Goal: Obtain resource: Download file/media

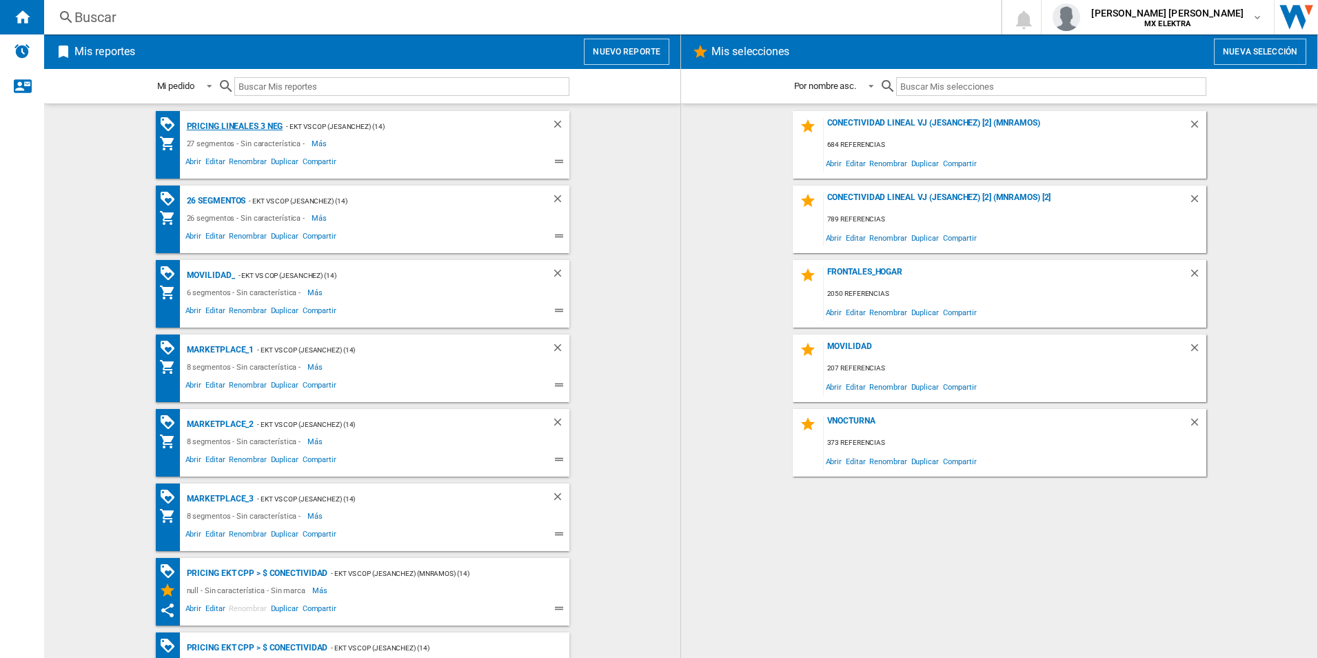
click at [250, 121] on div "Pricing lineales 3 neg" at bounding box center [233, 126] width 100 height 17
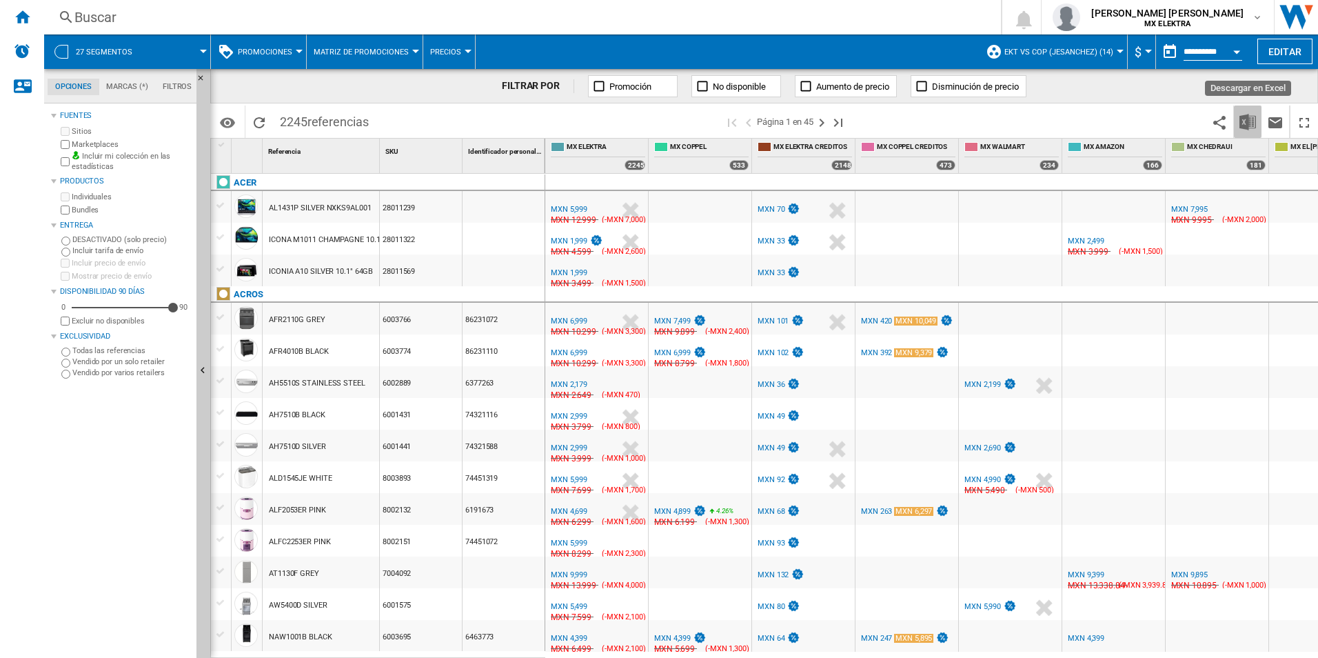
click at [1251, 118] on img "Descargar en Excel" at bounding box center [1248, 122] width 17 height 17
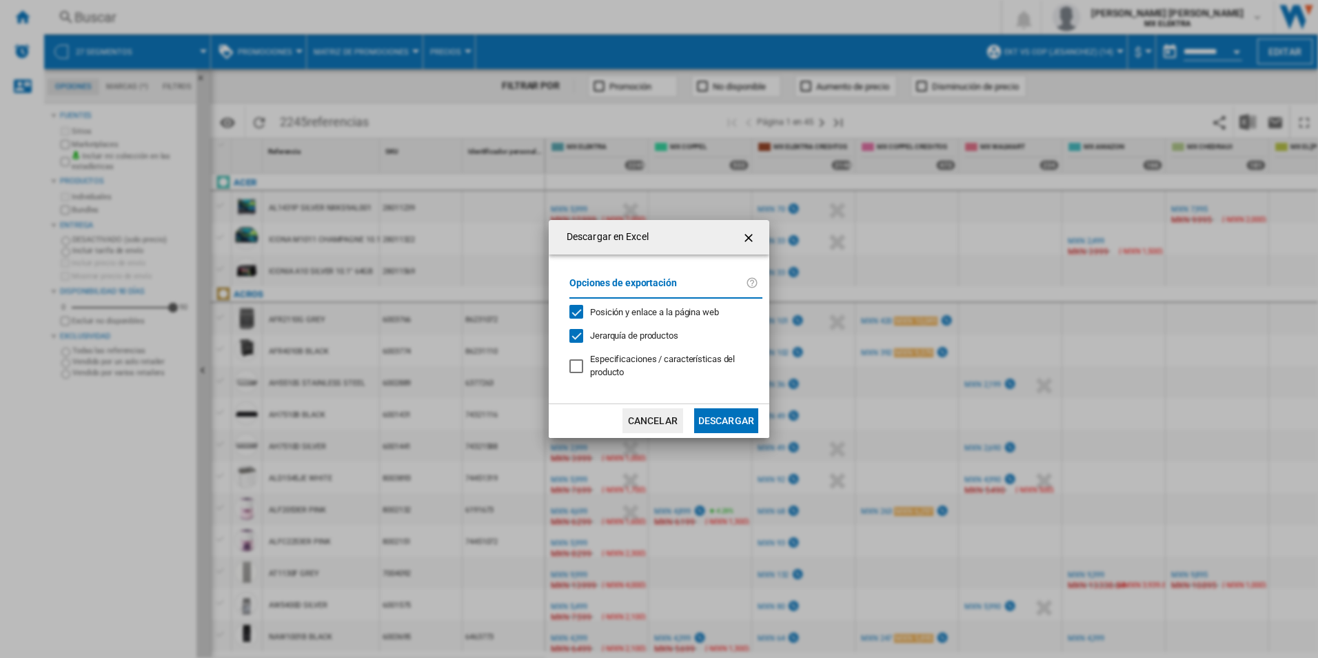
click at [731, 420] on button "Descargar" at bounding box center [726, 420] width 64 height 25
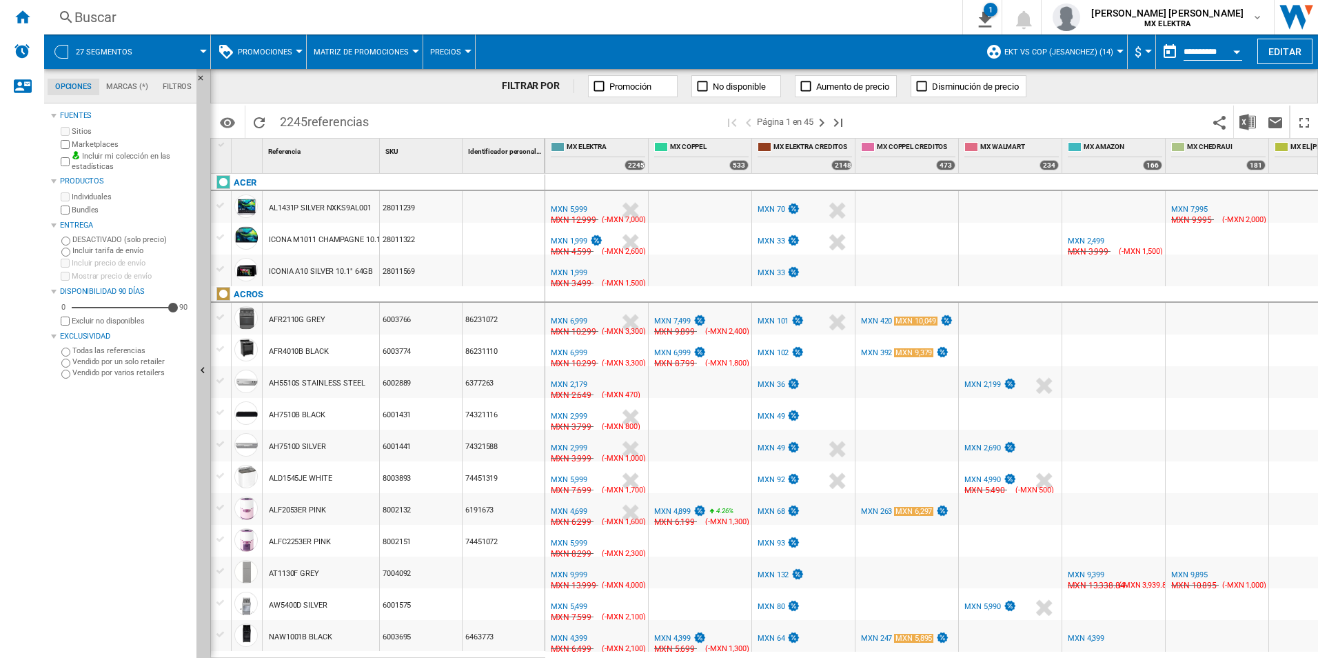
scroll to position [345, 0]
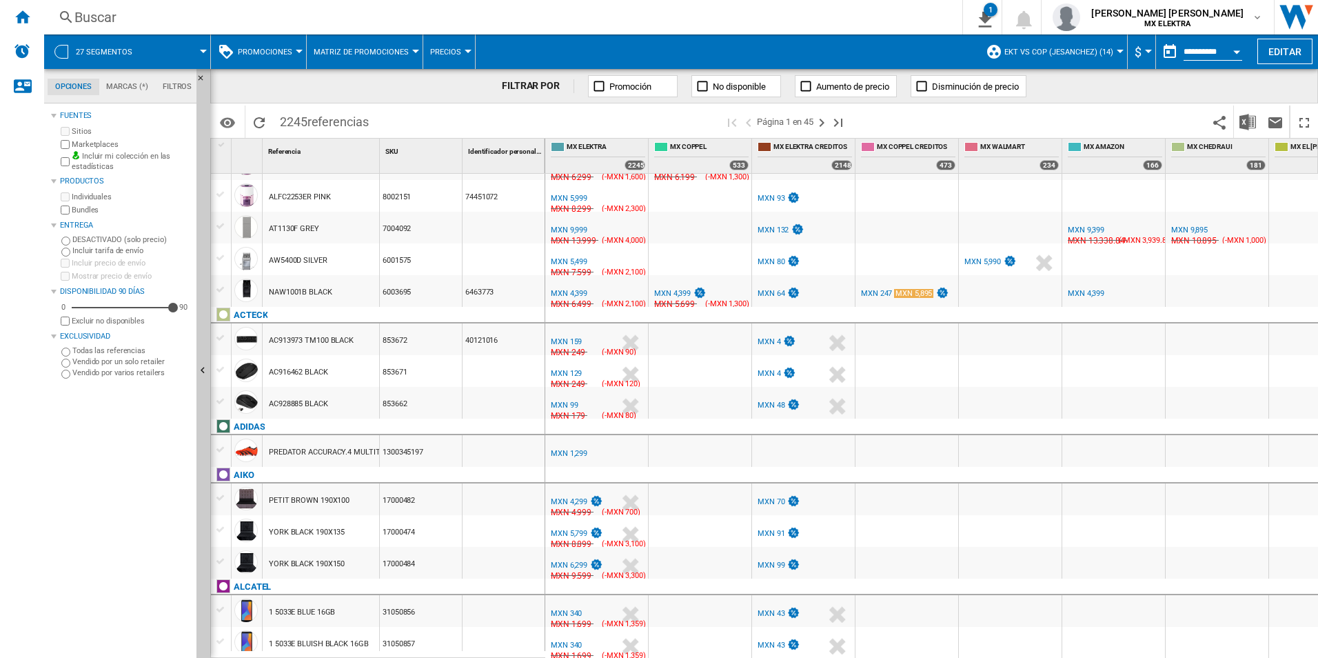
click at [838, 25] on div "Buscar" at bounding box center [500, 17] width 852 height 19
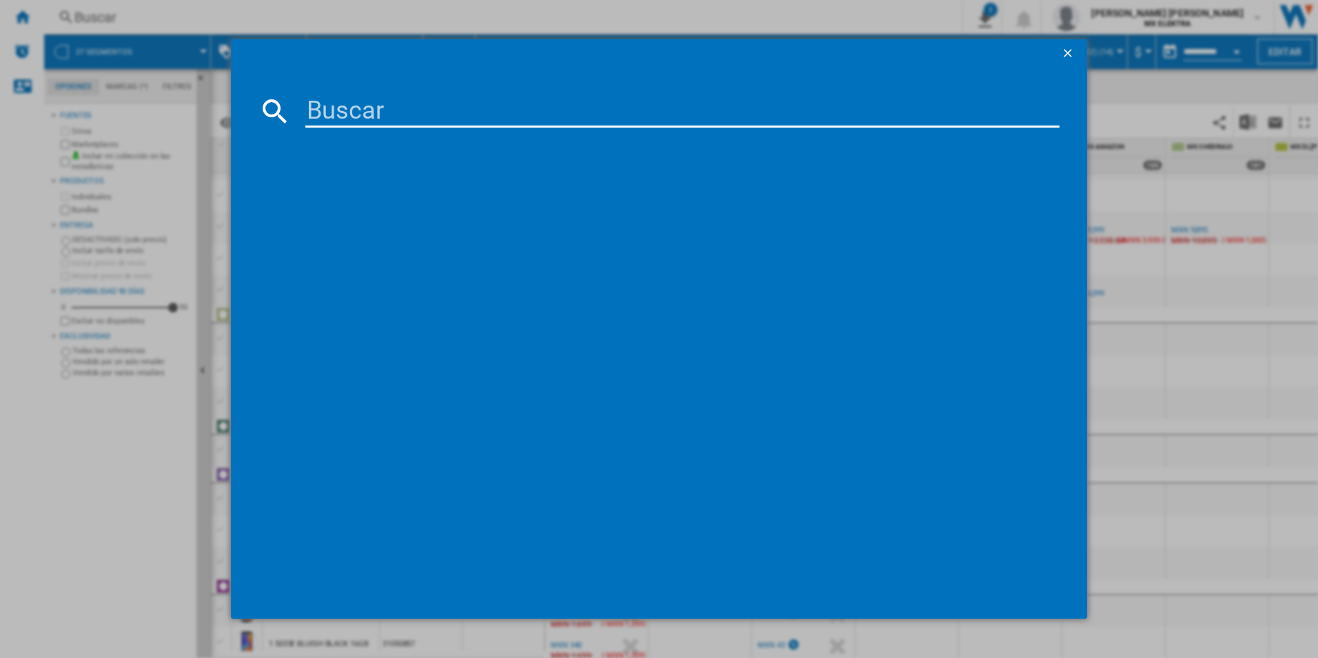
click at [1050, 49] on span at bounding box center [641, 53] width 821 height 28
click at [1069, 48] on ng-md-icon "getI18NText('BUTTONS.CLOSE_DIALOG')" at bounding box center [1069, 54] width 17 height 17
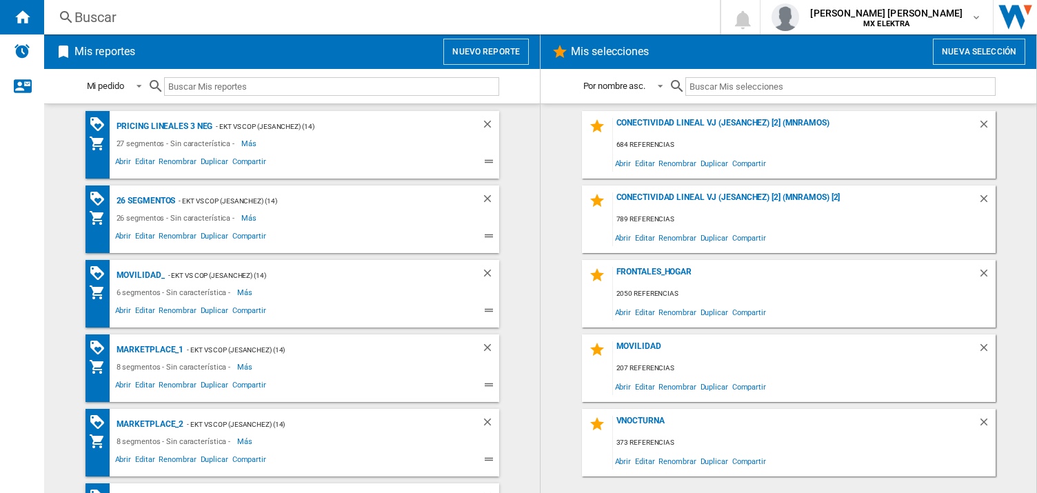
click at [59, 15] on ng-md-icon at bounding box center [66, 17] width 17 height 17
click at [970, 18] on div "juan carlos romero marta MX ELEKTRA" at bounding box center [888, 17] width 166 height 22
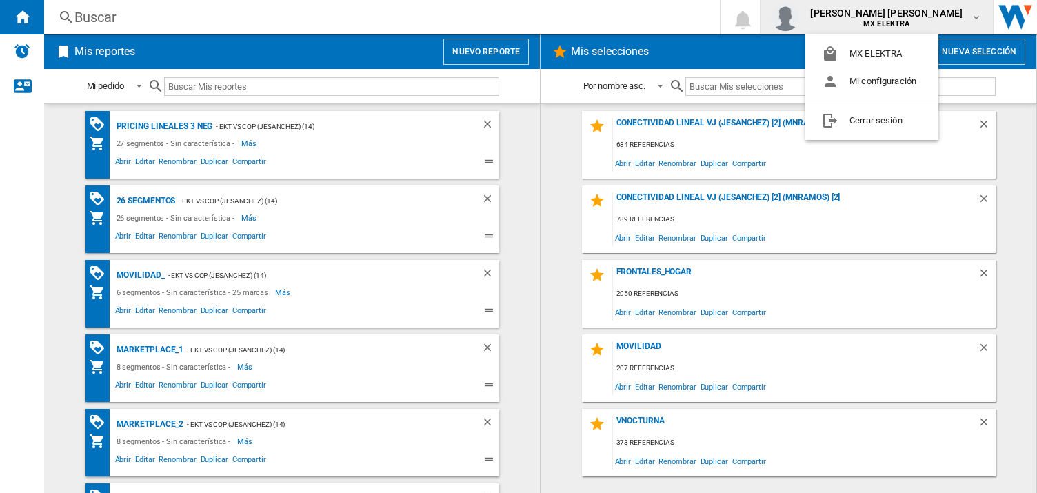
click at [21, 112] on md-backdrop at bounding box center [518, 246] width 1037 height 493
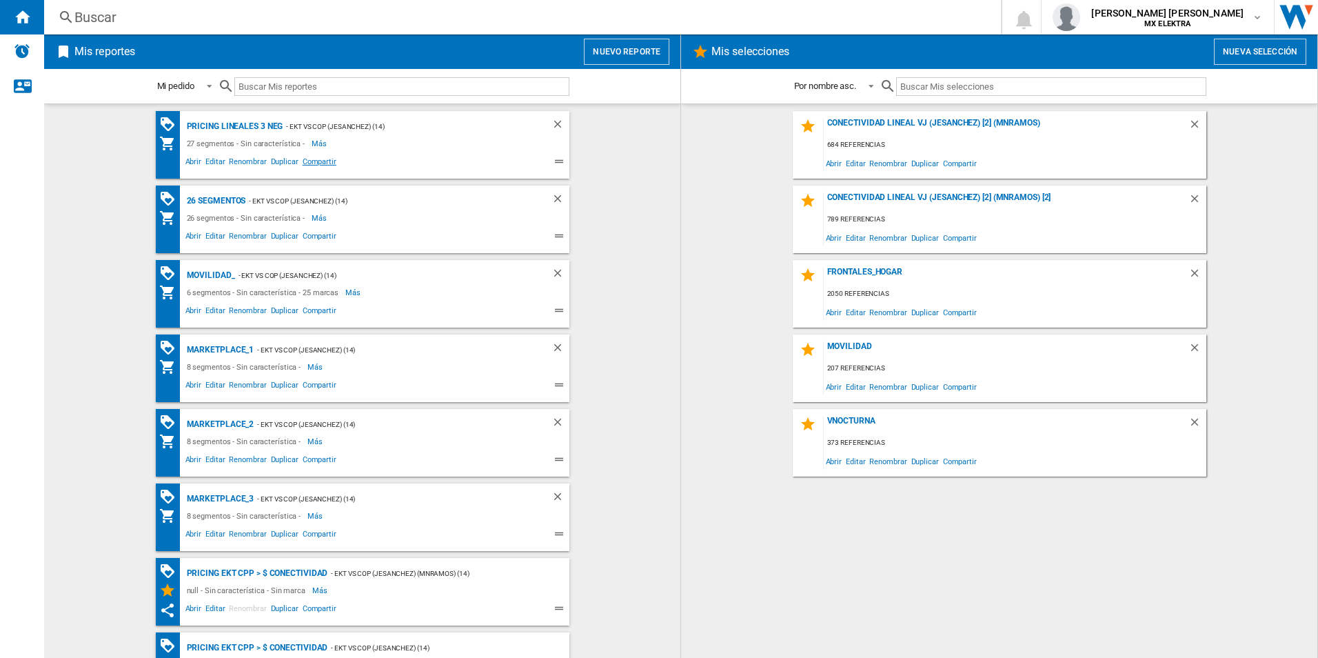
click at [314, 162] on span "Compartir" at bounding box center [320, 163] width 38 height 17
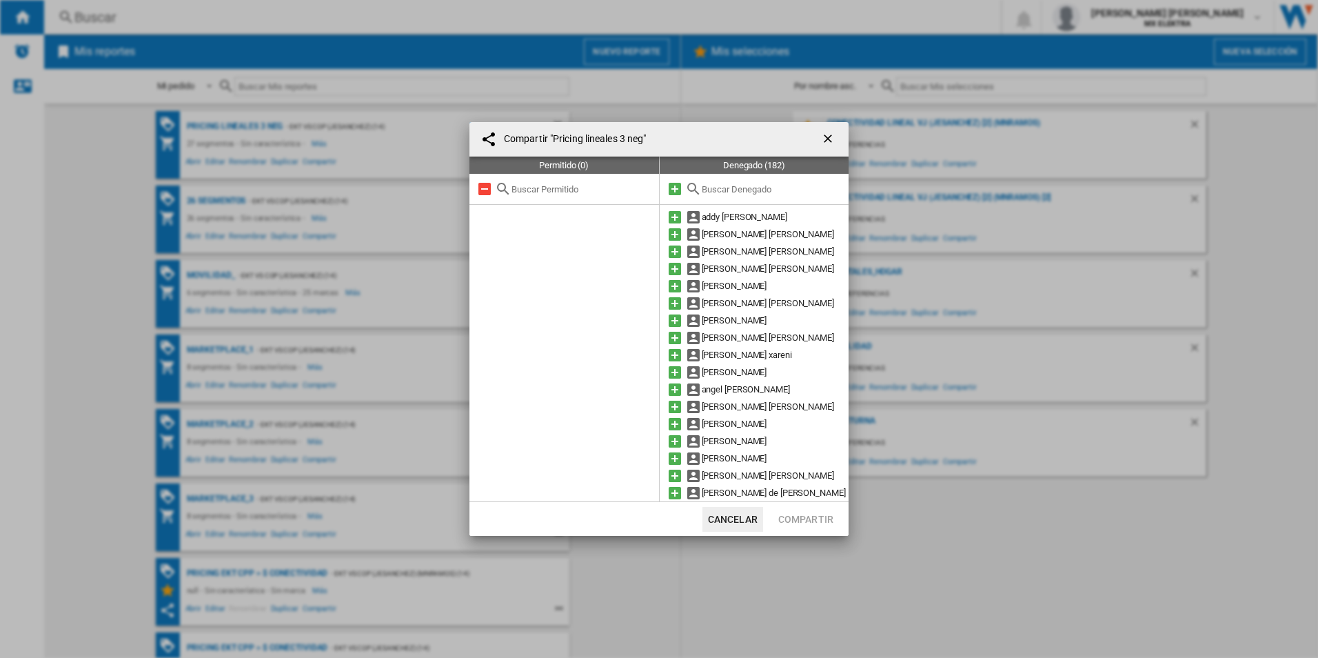
click at [716, 186] on input "text" at bounding box center [772, 189] width 141 height 10
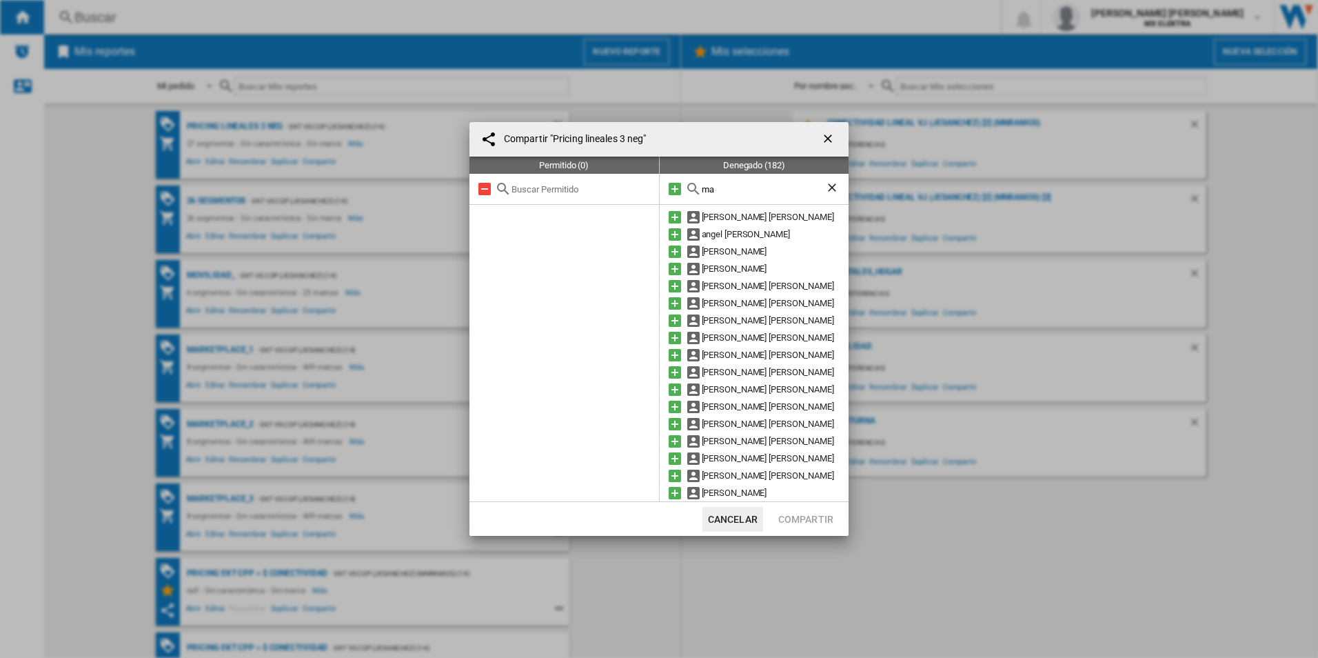
type input "m"
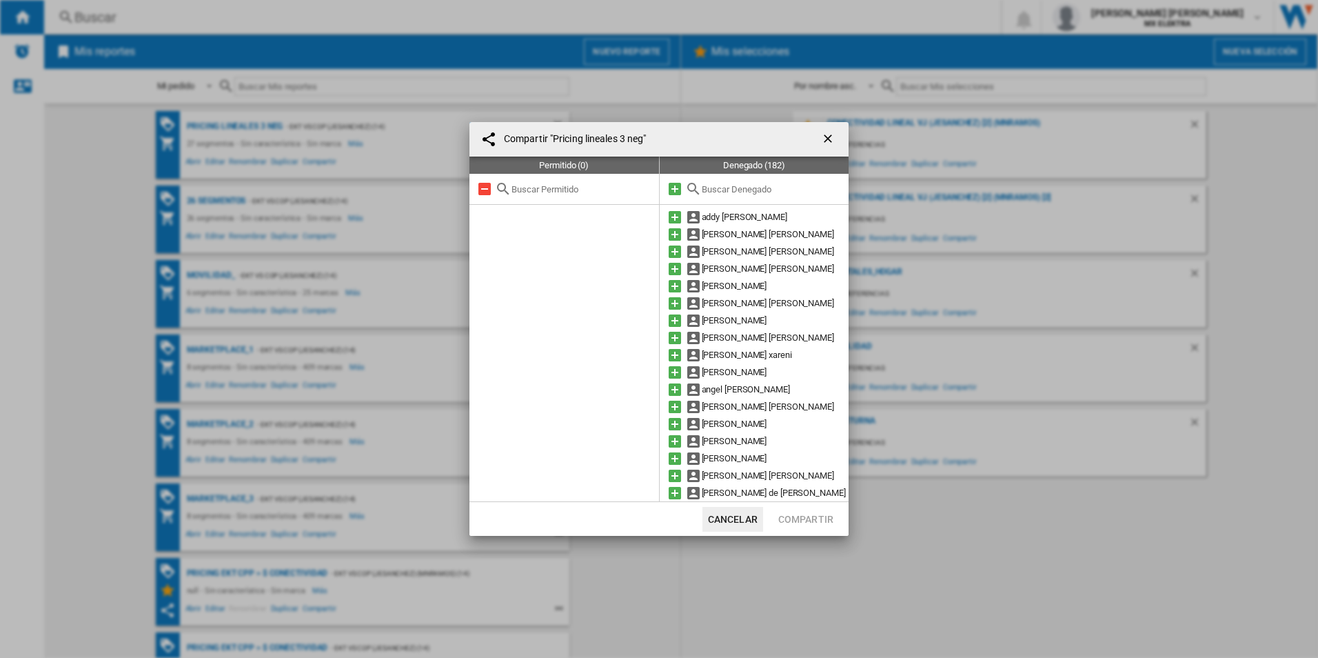
click at [837, 137] on ng-md-icon "getI18NText('BUTTONS.CLOSE_DIALOG')" at bounding box center [829, 140] width 17 height 17
